Goal: Transaction & Acquisition: Purchase product/service

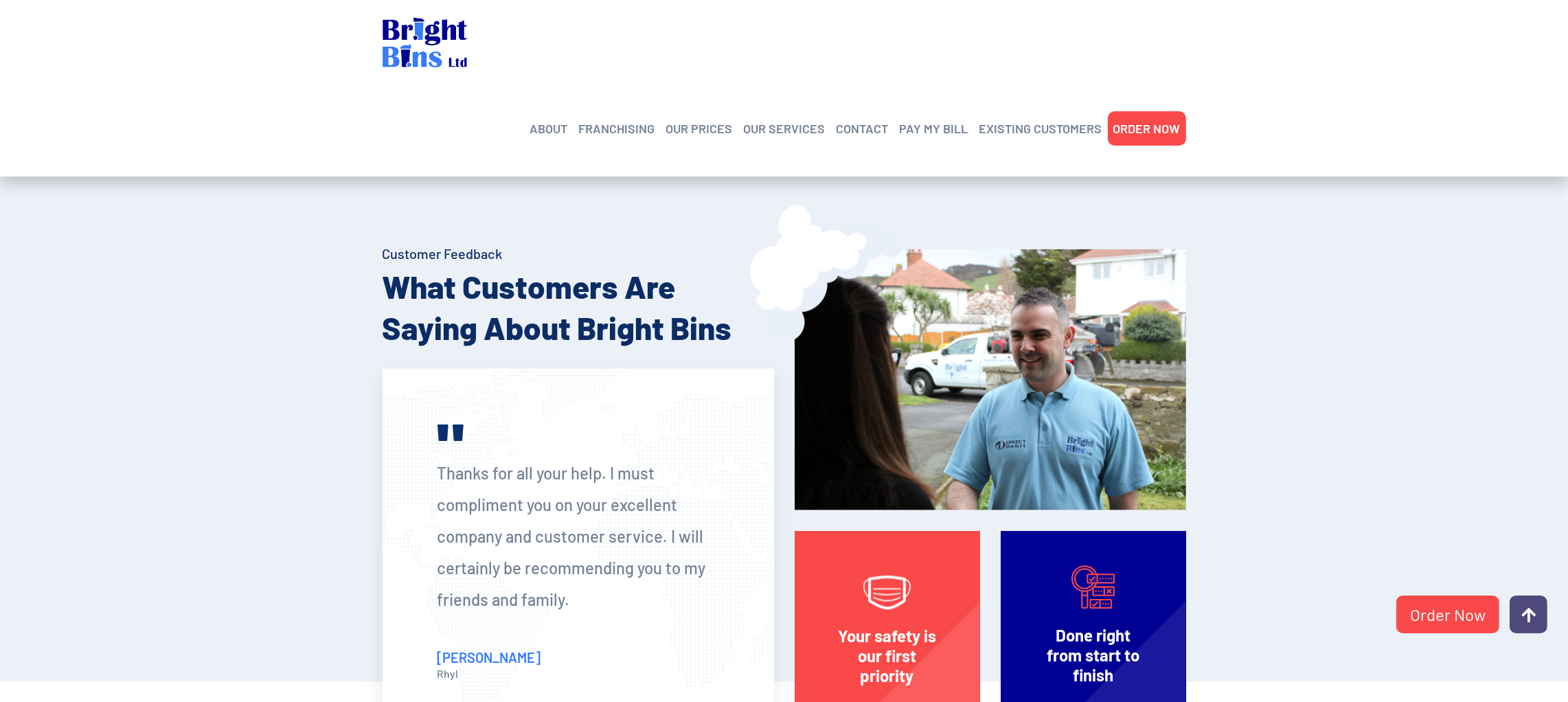
scroll to position [2250, 0]
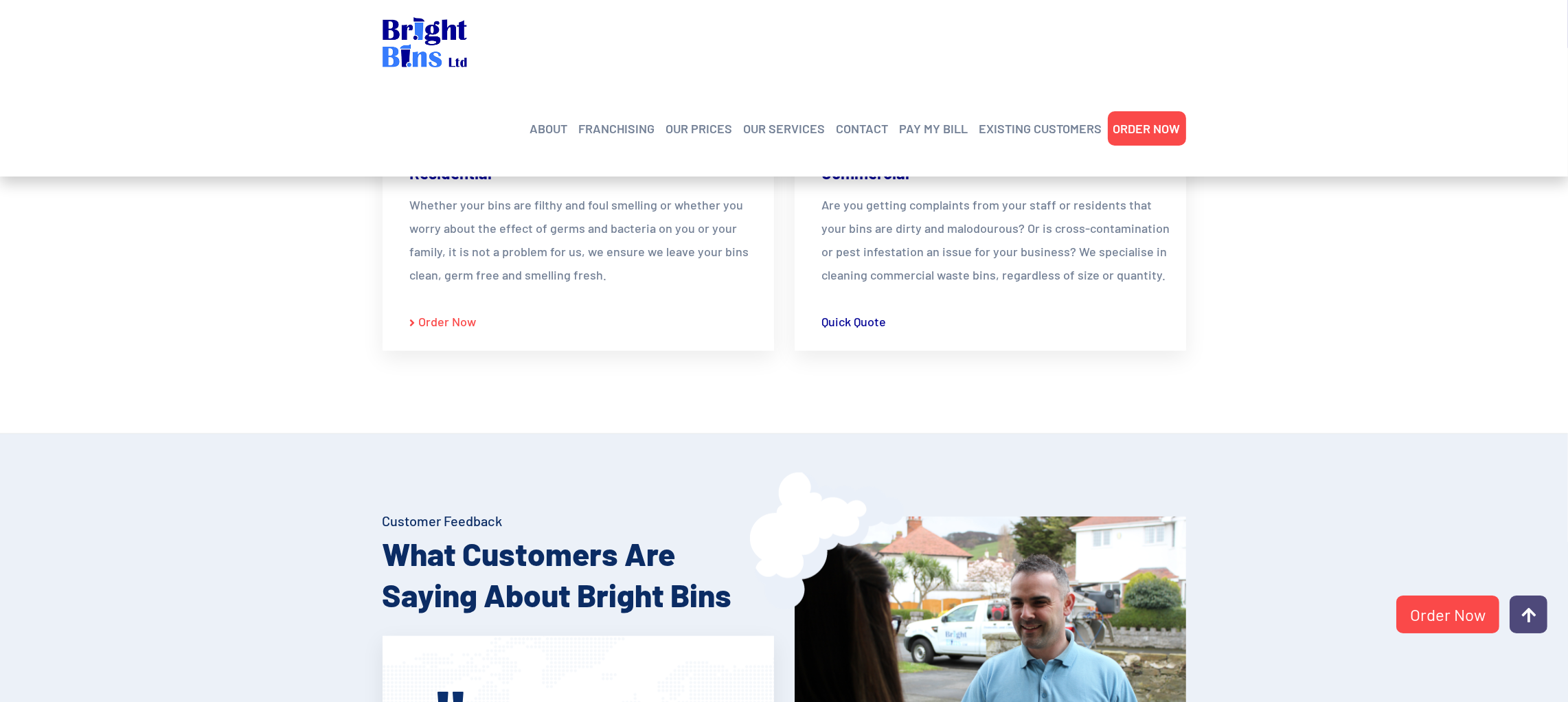
click at [429, 329] on link "Order Now" at bounding box center [444, 321] width 67 height 23
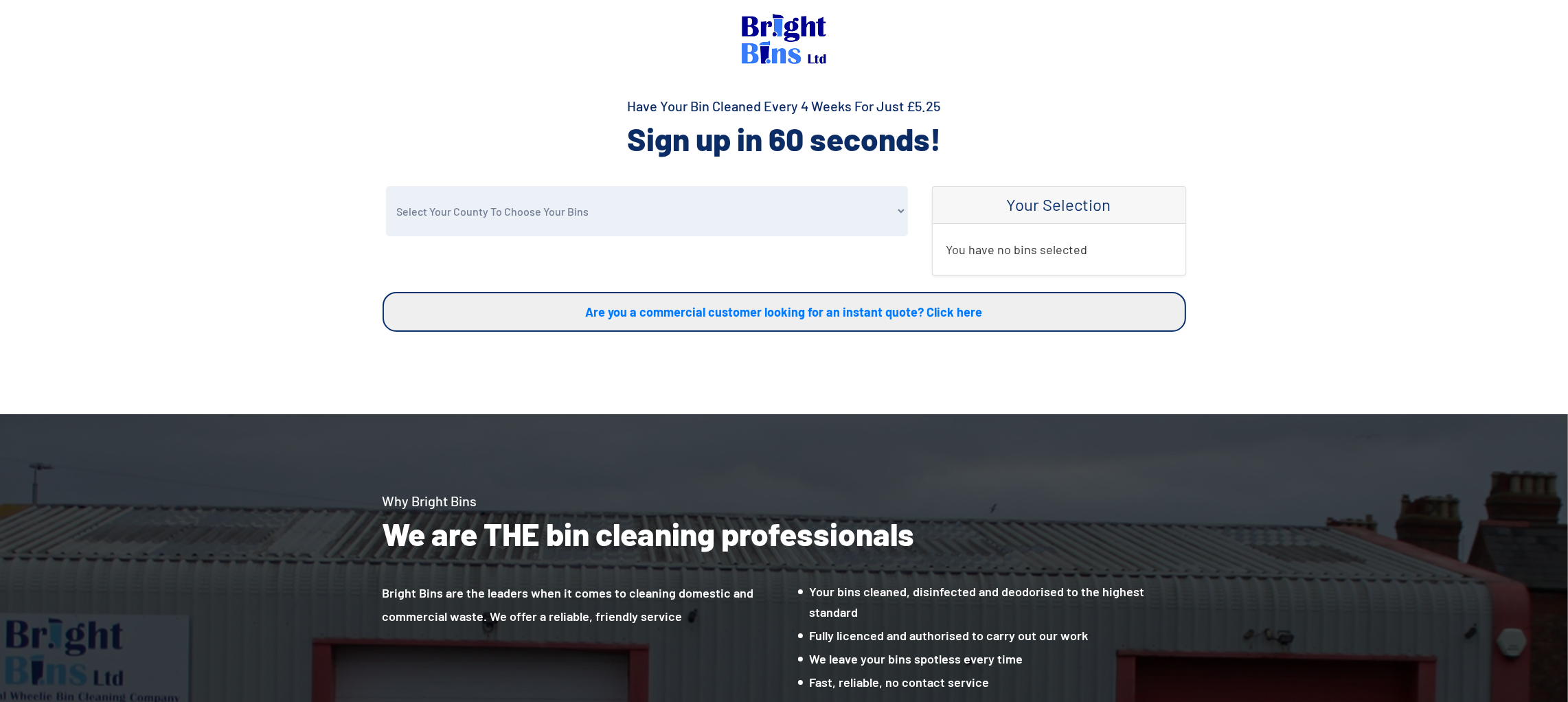
click at [536, 215] on select "Select Your County To Choose Your Bins [GEOGRAPHIC_DATA] [GEOGRAPHIC_DATA] [GEO…" at bounding box center [646, 211] width 522 height 50
select select "Warrington"
click at [386, 186] on select "Select Your County To Choose Your Bins [GEOGRAPHIC_DATA] [GEOGRAPHIC_DATA] [GEO…" at bounding box center [646, 211] width 522 height 50
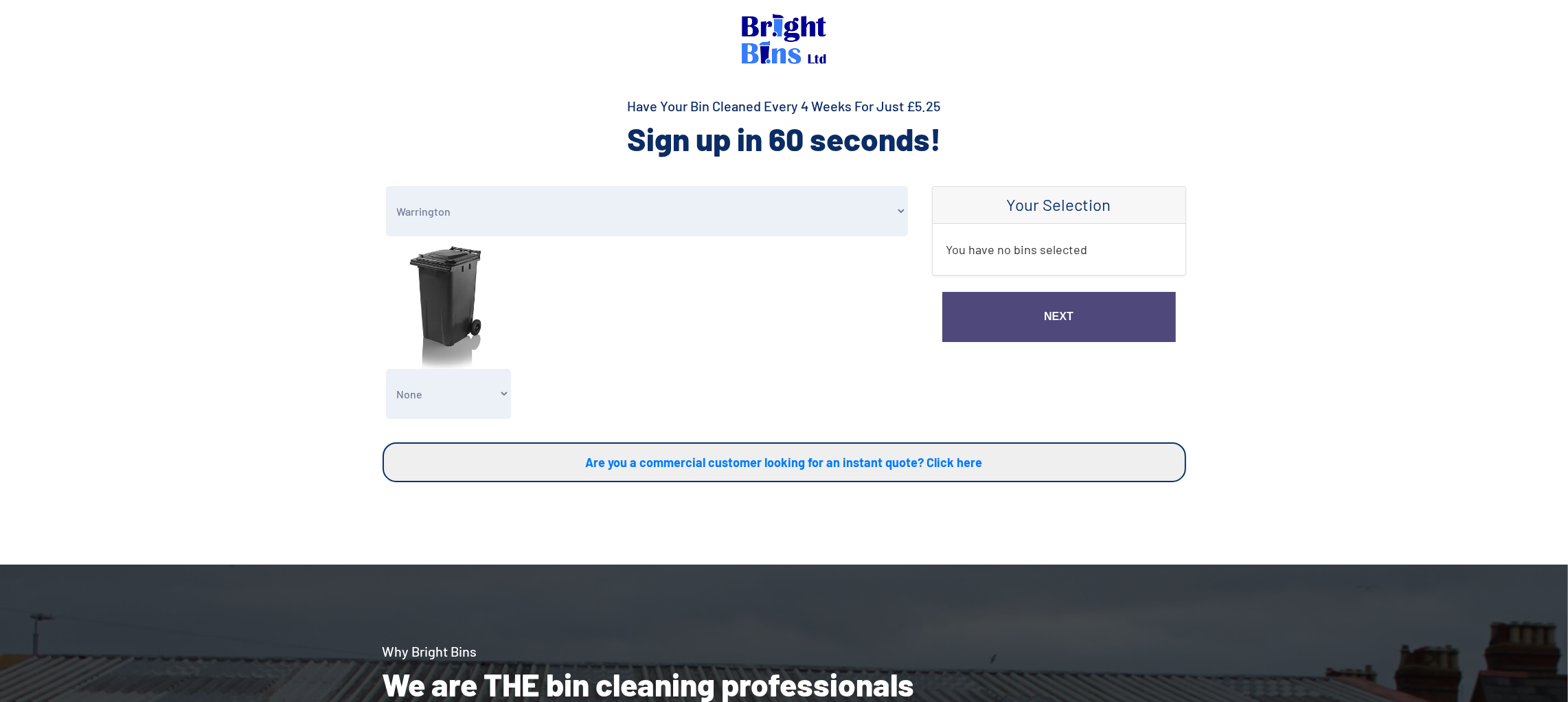
click at [467, 391] on select "None General Waste Bin - X1 (£5.25) General Waste Bin - X2 (£10.50) General Was…" at bounding box center [449, 394] width 126 height 50
select select "1"
click at [386, 369] on select "None General Waste Bin - X1 (£5.25) General Waste Bin - X2 (£10.50) General Was…" at bounding box center [449, 394] width 126 height 50
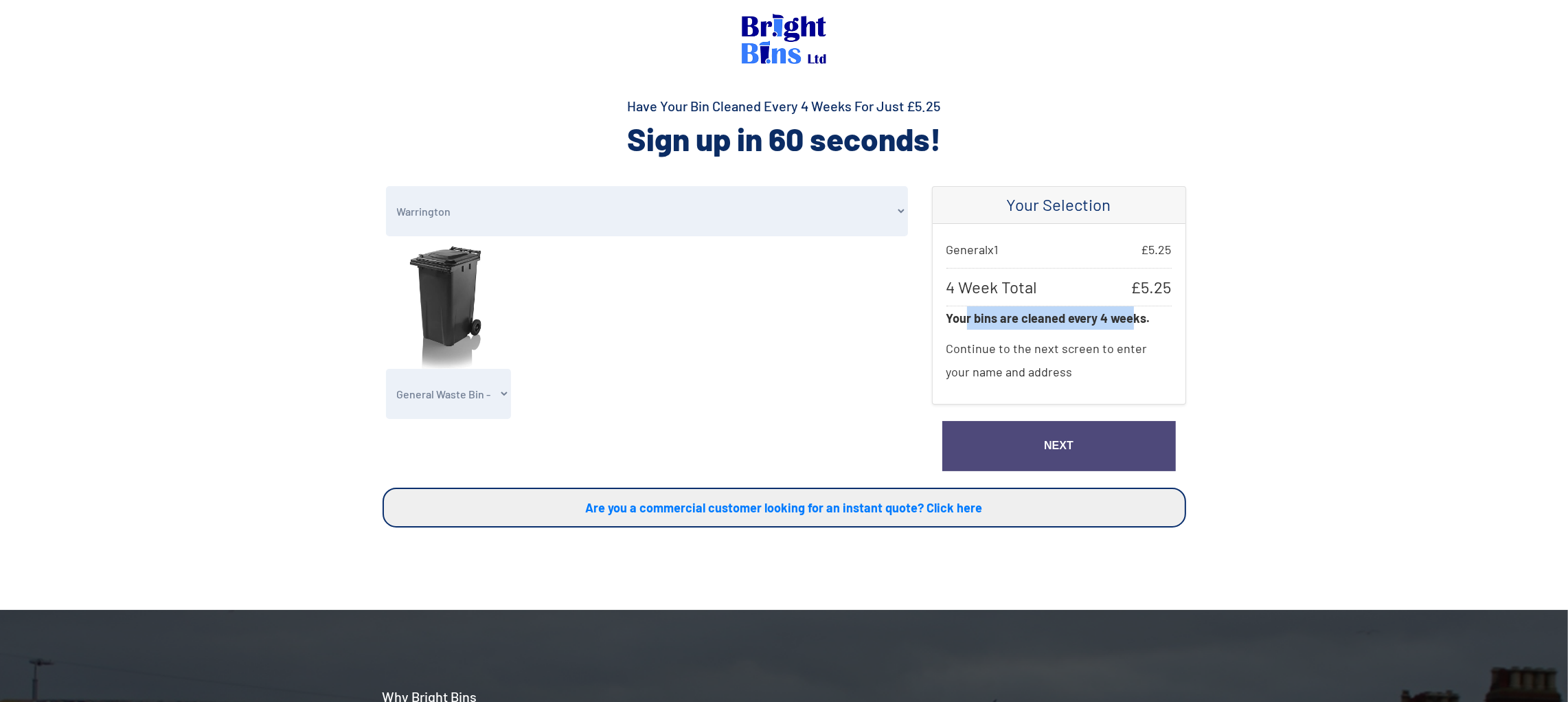
drag, startPoint x: 962, startPoint y: 319, endPoint x: 1129, endPoint y: 324, distance: 167.1
click at [1129, 324] on strong "Your bins are cleaned every 4 weeks." at bounding box center [1049, 318] width 204 height 15
drag, startPoint x: 1129, startPoint y: 324, endPoint x: 835, endPoint y: 384, distance: 300.1
click at [820, 386] on form "Select Your County To Choose Your Bins [GEOGRAPHIC_DATA] Conwy Denbighshire [GE…" at bounding box center [647, 306] width 529 height 240
drag, startPoint x: 1060, startPoint y: 351, endPoint x: 1147, endPoint y: 351, distance: 87.0
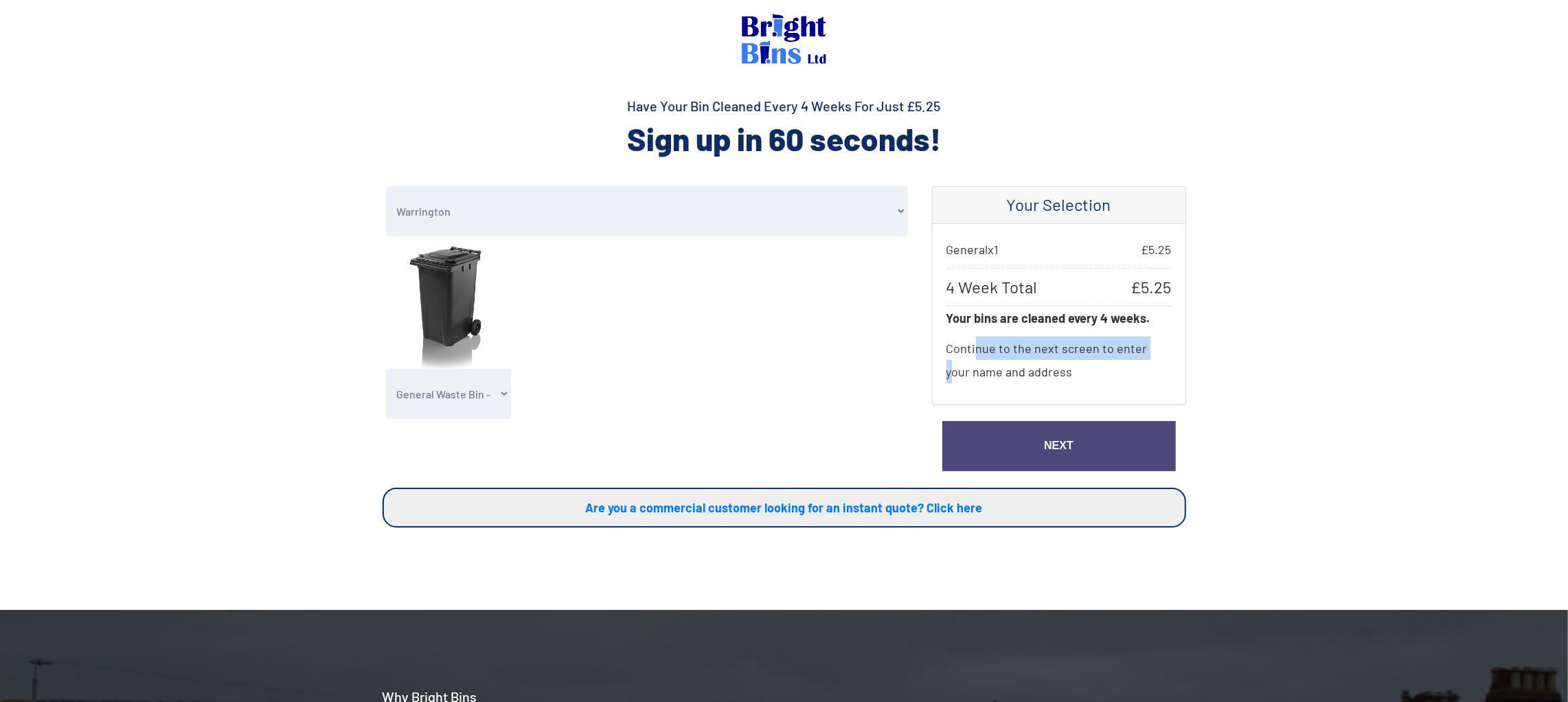
click at [1147, 351] on p "Continue to the next screen to enter your name and address" at bounding box center [1059, 360] width 225 height 61
drag, startPoint x: 1147, startPoint y: 351, endPoint x: 898, endPoint y: 396, distance: 253.0
click at [868, 396] on form "Select Your County To Choose Your Bins [GEOGRAPHIC_DATA] Conwy Denbighshire [GE…" at bounding box center [647, 306] width 529 height 240
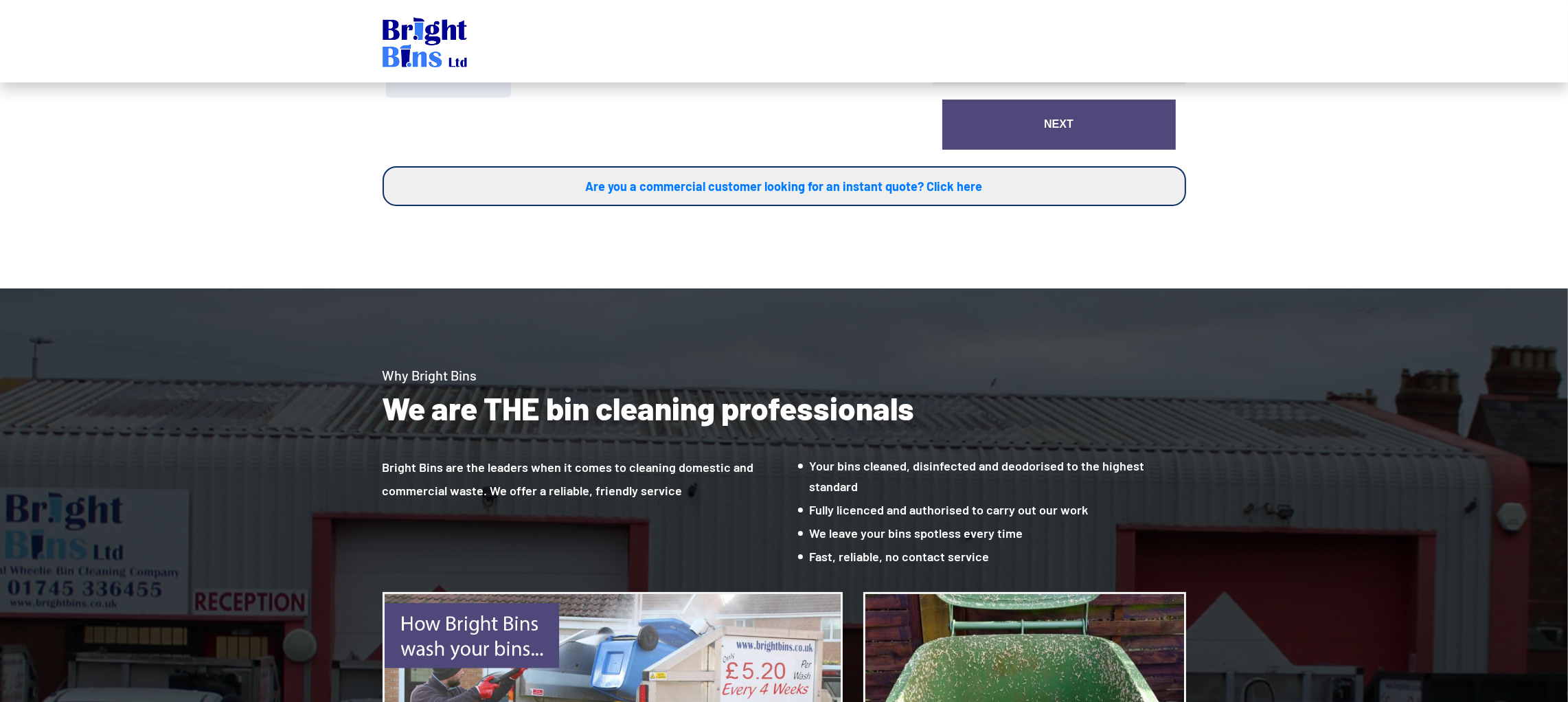
scroll to position [206, 0]
